Goal: Find specific page/section

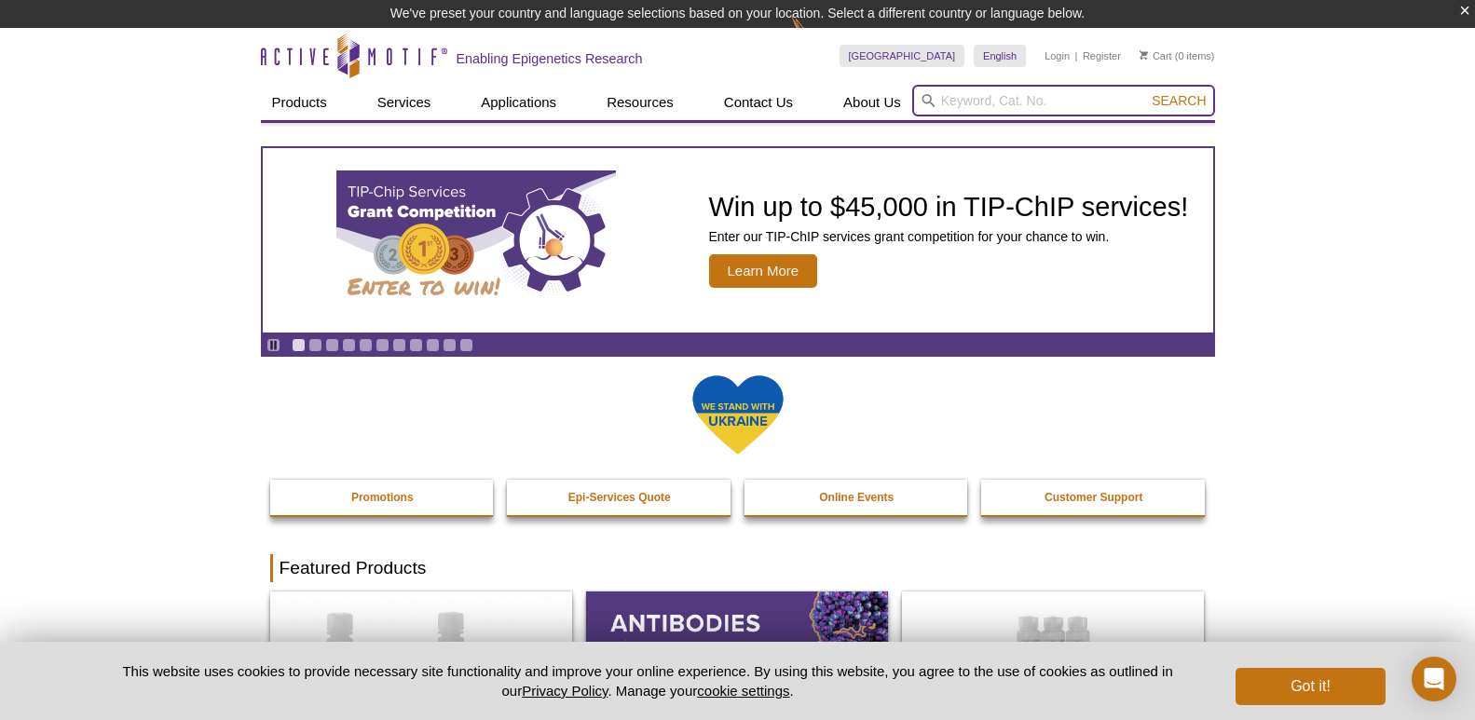
click at [983, 97] on input "search" at bounding box center [1063, 101] width 303 height 32
paste input "61686"
type input "61686"
click at [1146, 92] on button "Search" at bounding box center [1178, 100] width 65 height 17
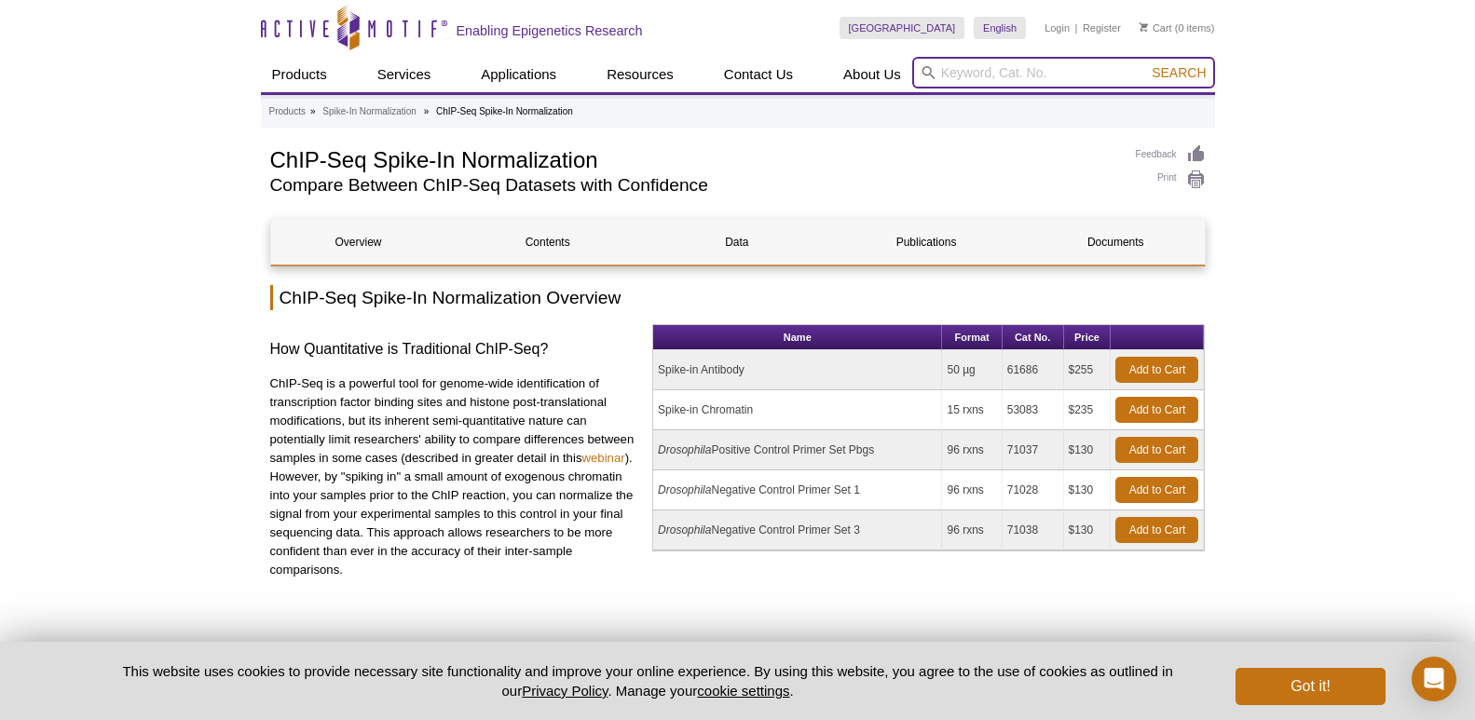
click at [960, 61] on input "search" at bounding box center [1063, 73] width 303 height 32
paste input "53083"
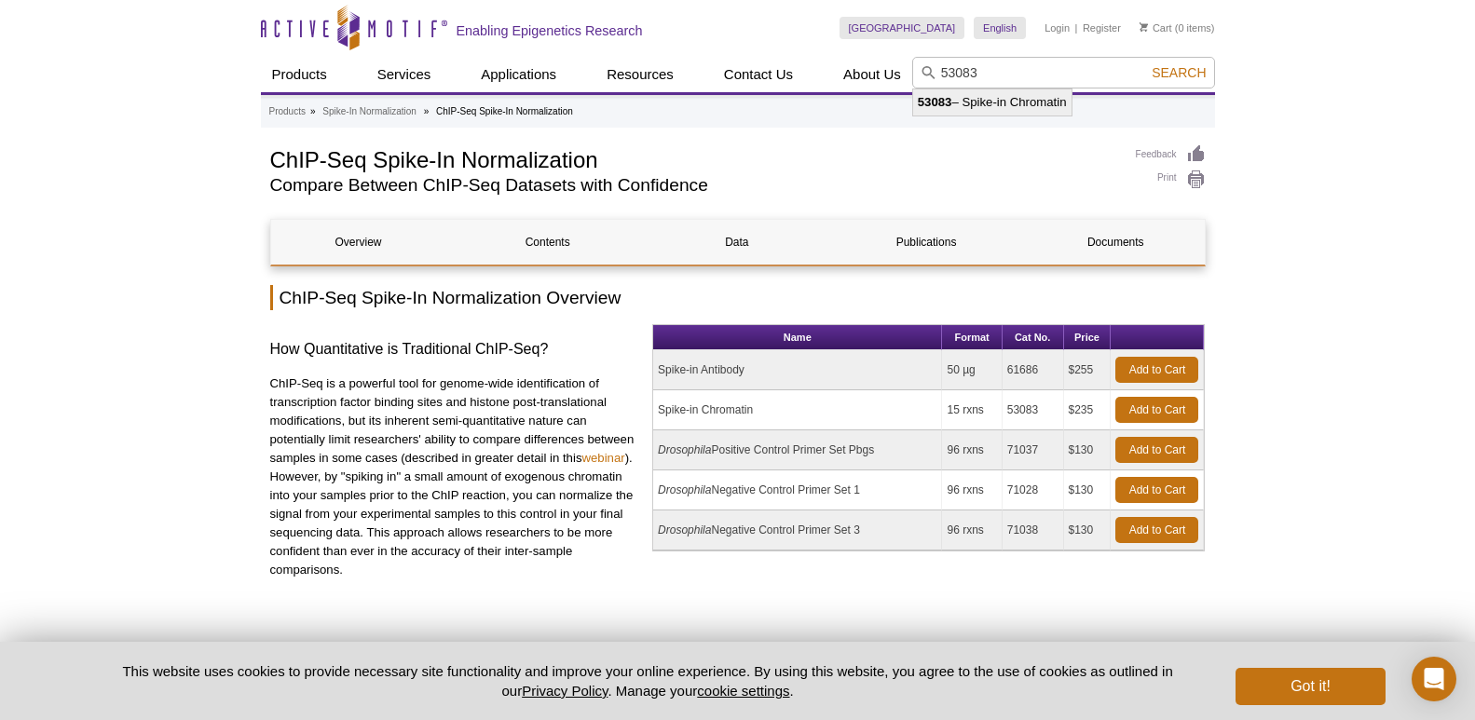
click at [960, 102] on li "53083 – Spike-in Chromatin" at bounding box center [992, 102] width 158 height 26
type input "53083 – Spike-in Chromatin"
click at [1167, 72] on span "Search" at bounding box center [1178, 72] width 54 height 15
